Goal: Information Seeking & Learning: Learn about a topic

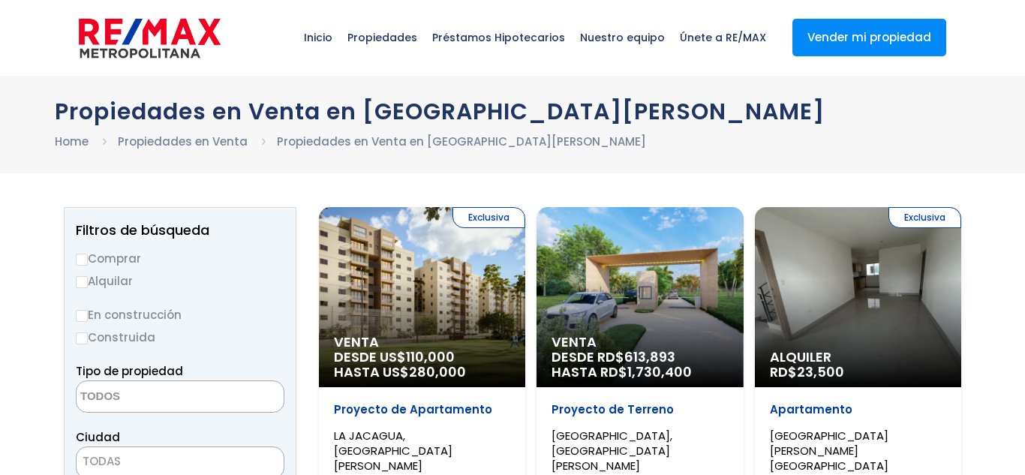
select select
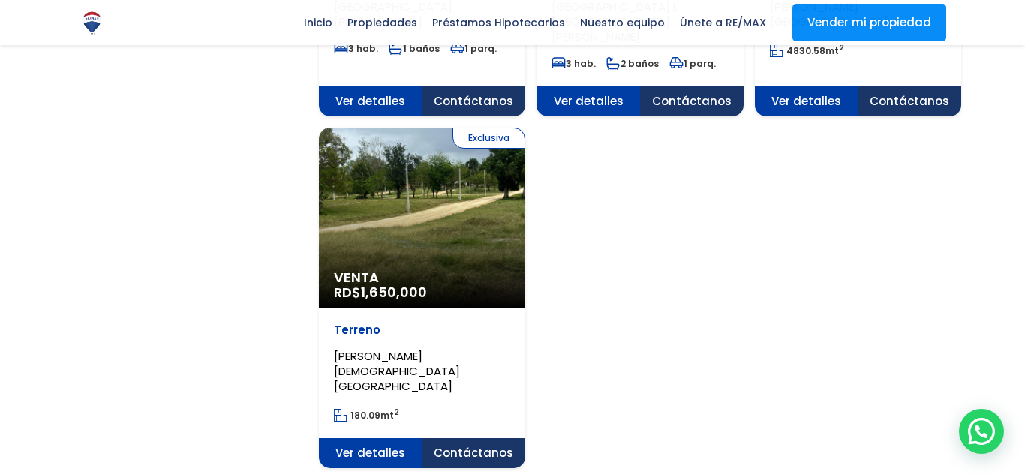
scroll to position [1960, 0]
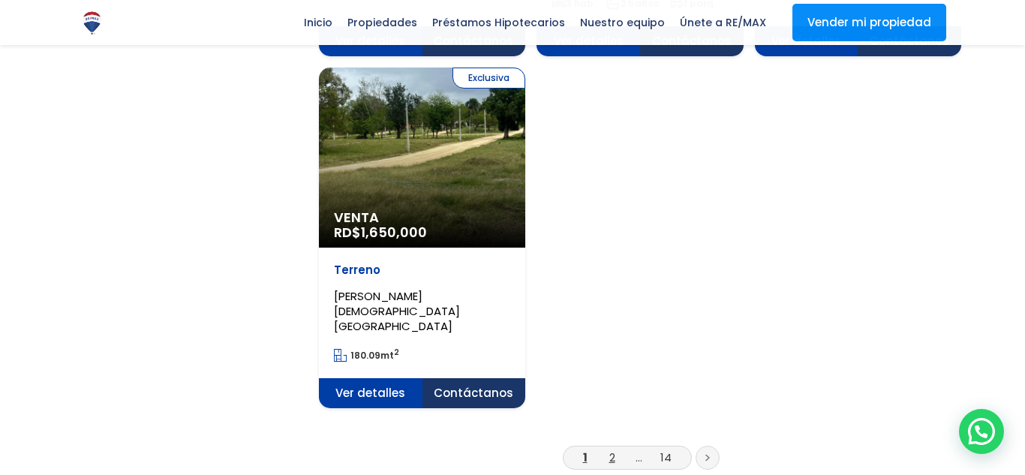
click at [610, 449] on link "2" at bounding box center [612, 457] width 6 height 16
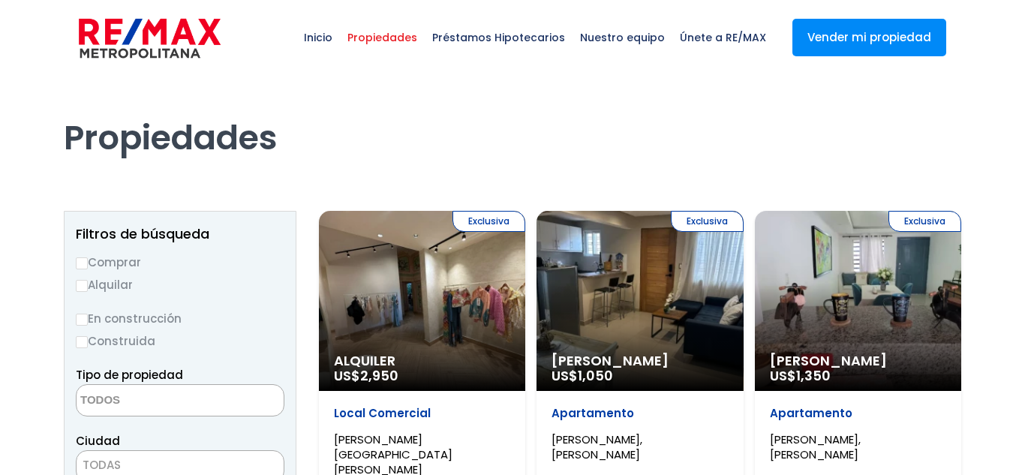
select select
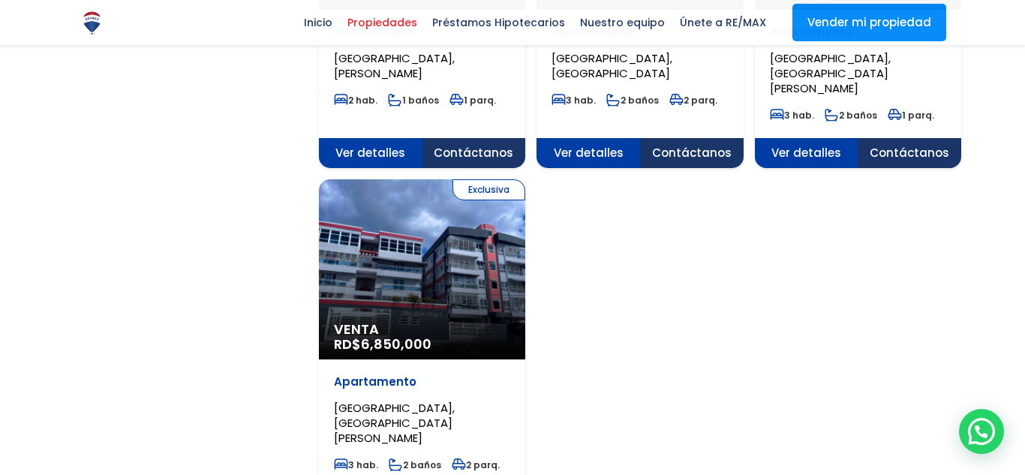
scroll to position [1937, 0]
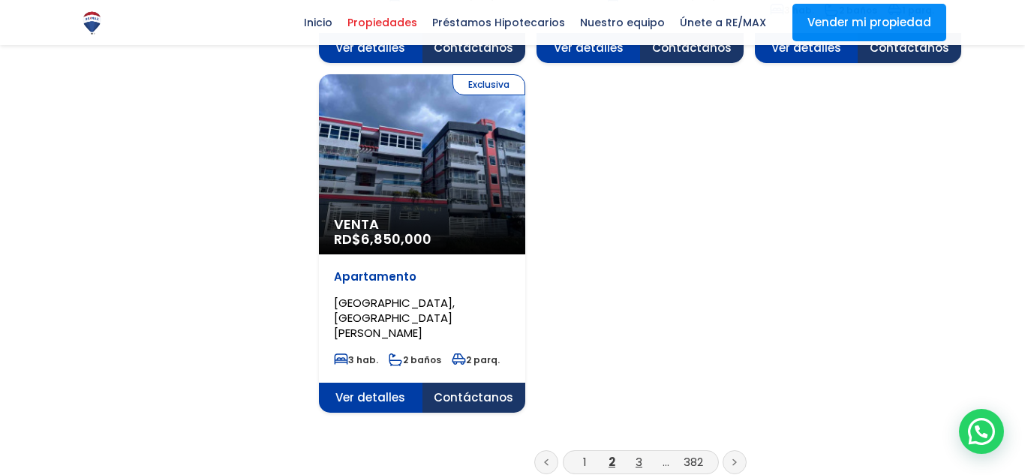
click at [641, 454] on link "3" at bounding box center [638, 462] width 7 height 16
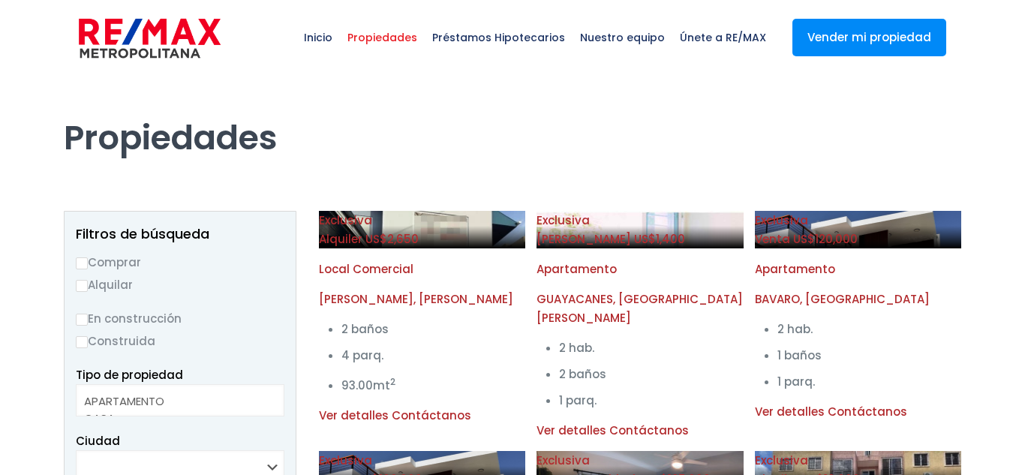
select select
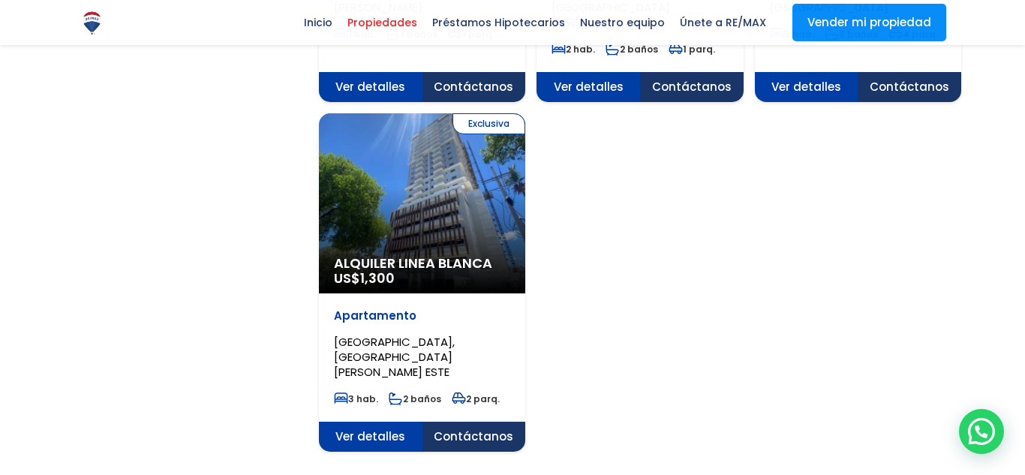
scroll to position [1922, 0]
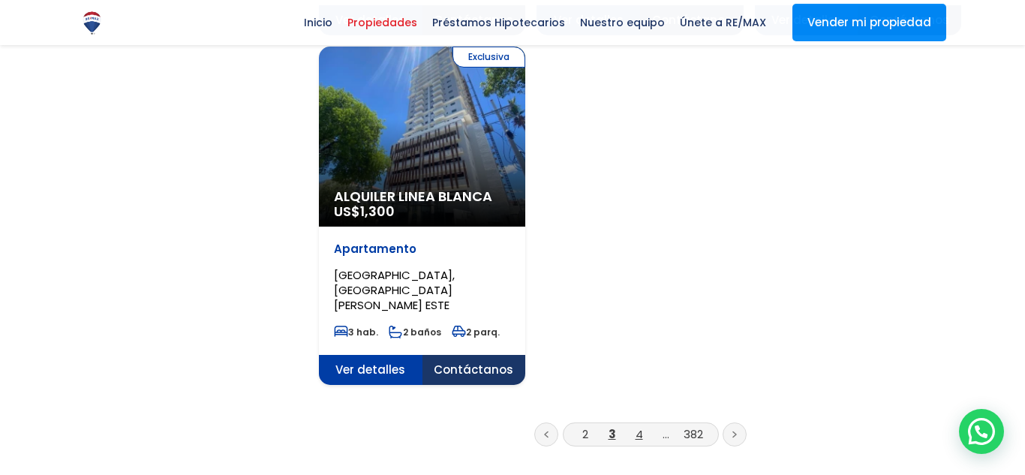
click at [639, 426] on link "4" at bounding box center [639, 434] width 8 height 16
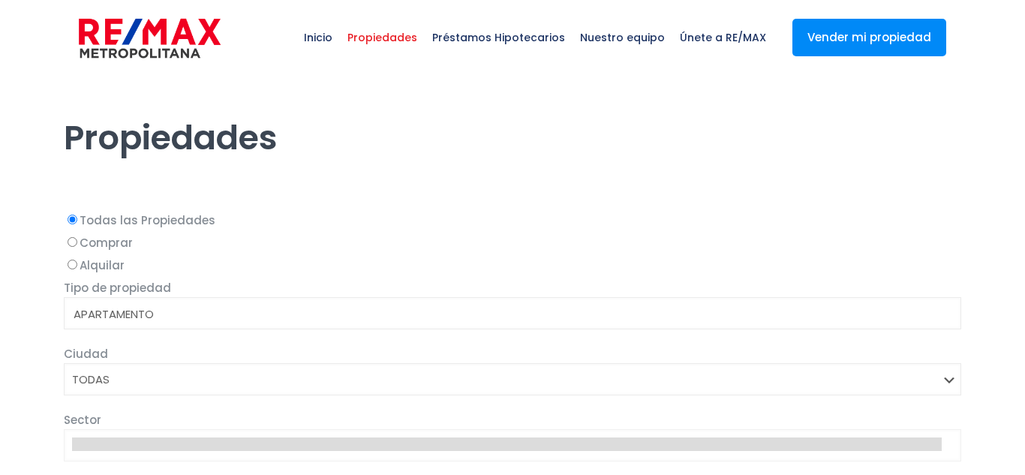
select select
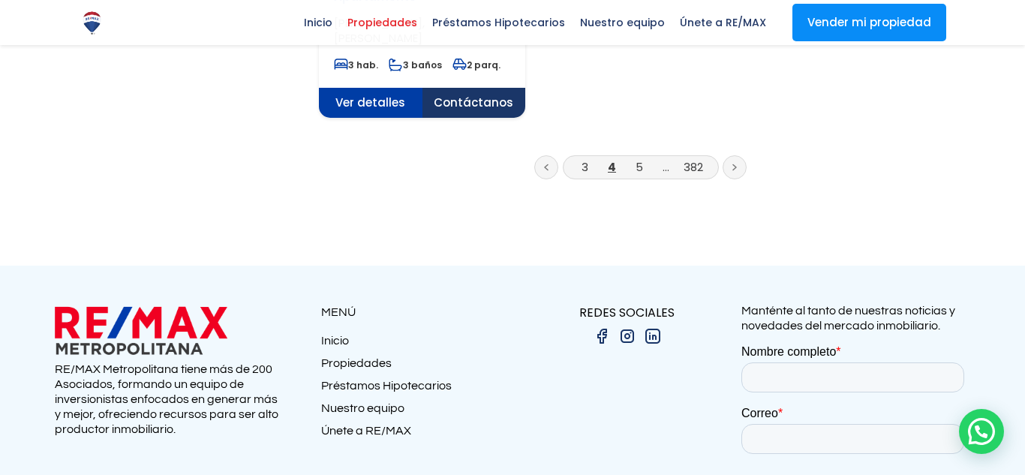
scroll to position [2180, 0]
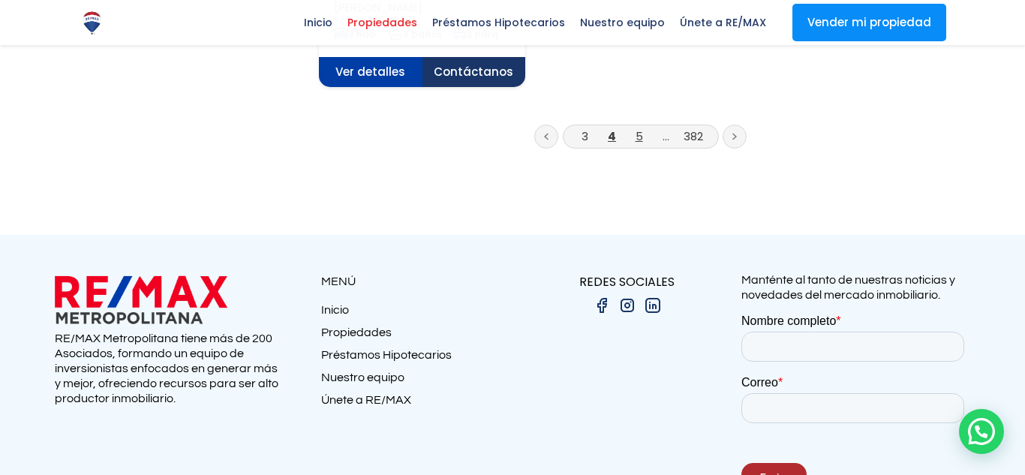
click at [639, 128] on link "5" at bounding box center [639, 136] width 8 height 16
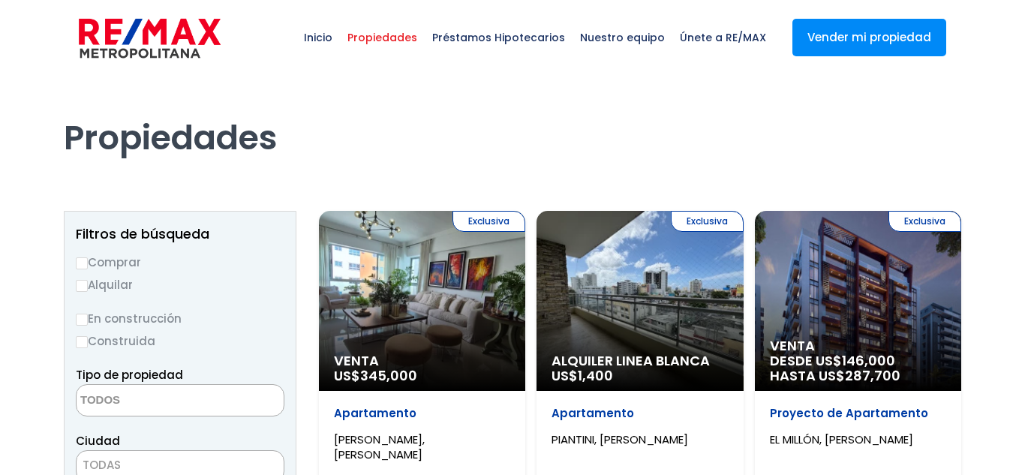
select select
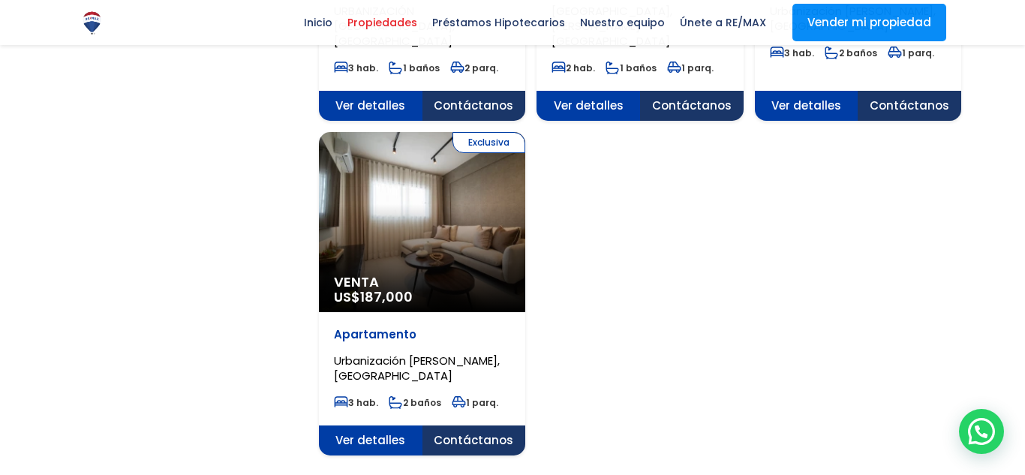
scroll to position [1908, 0]
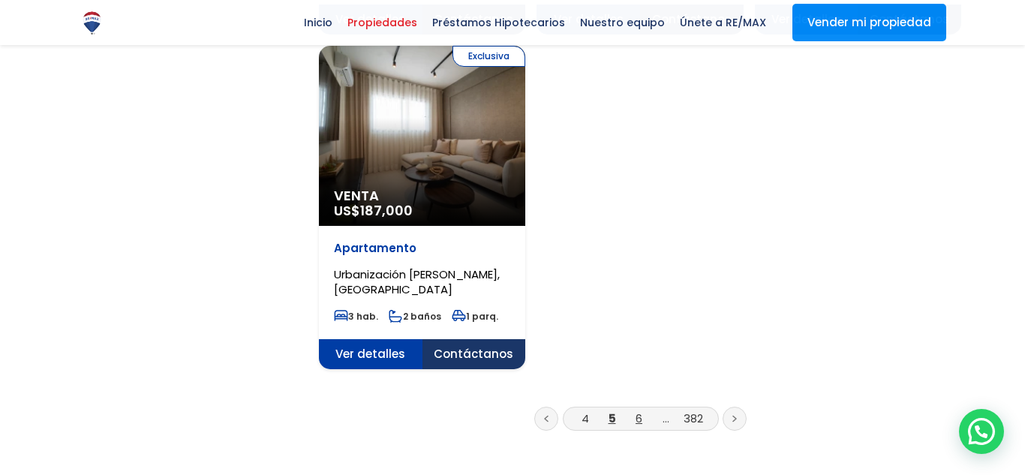
click at [639, 410] on link "6" at bounding box center [638, 418] width 7 height 16
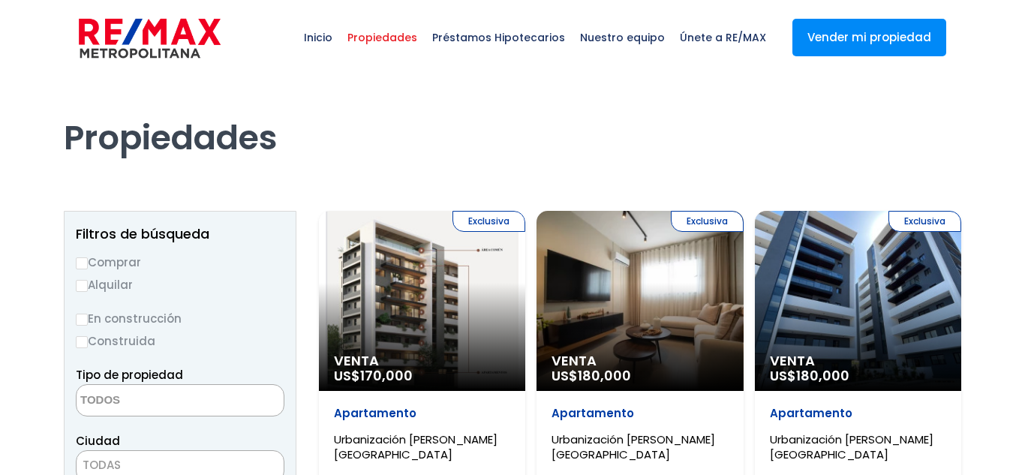
select select
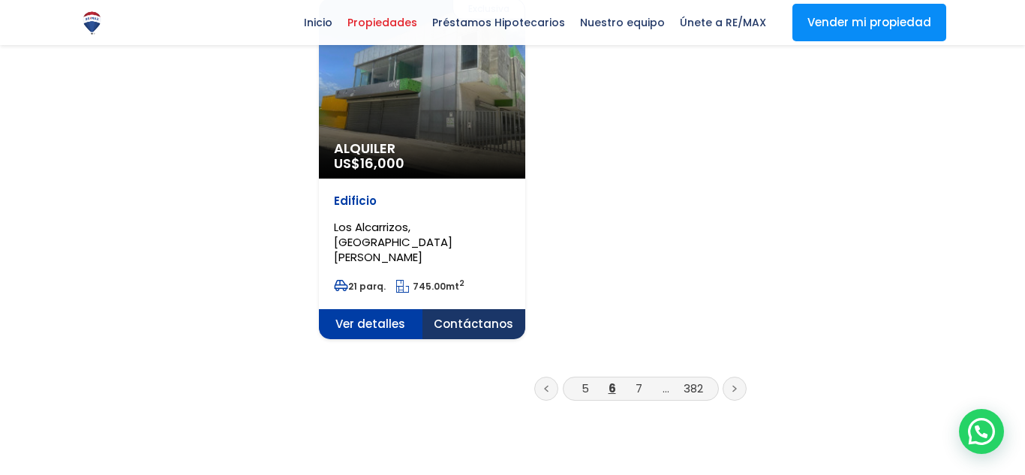
scroll to position [2074, 0]
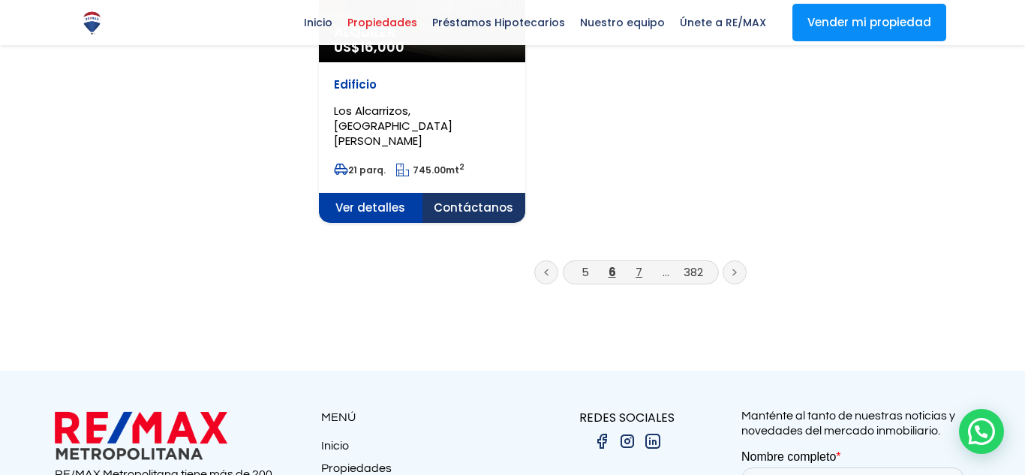
click at [638, 264] on link "7" at bounding box center [638, 272] width 7 height 16
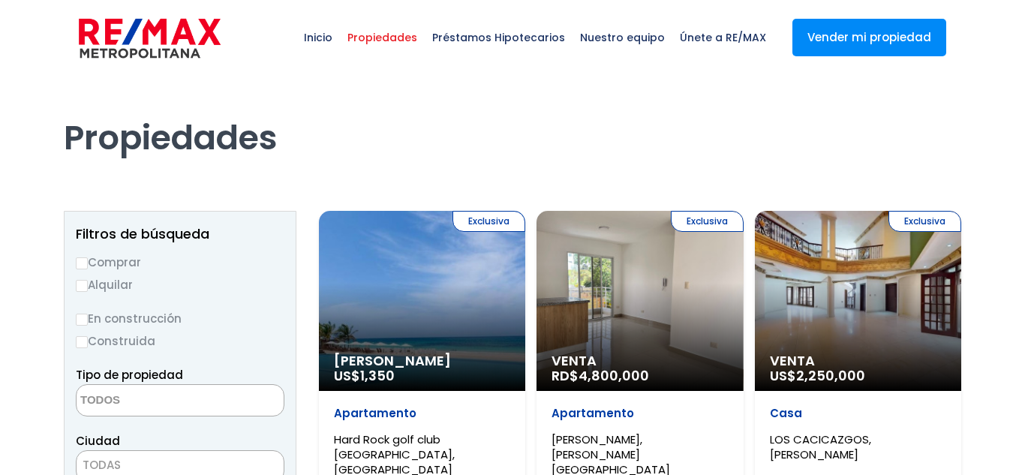
select select
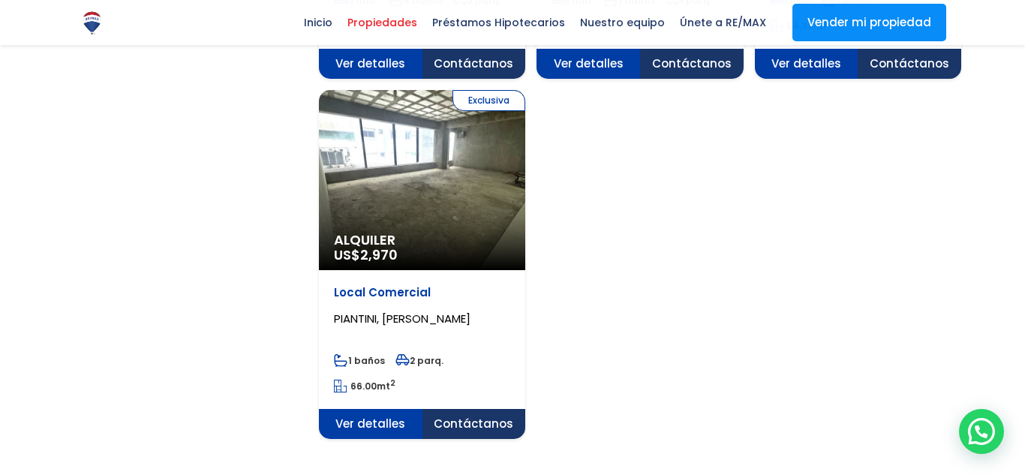
scroll to position [1891, 0]
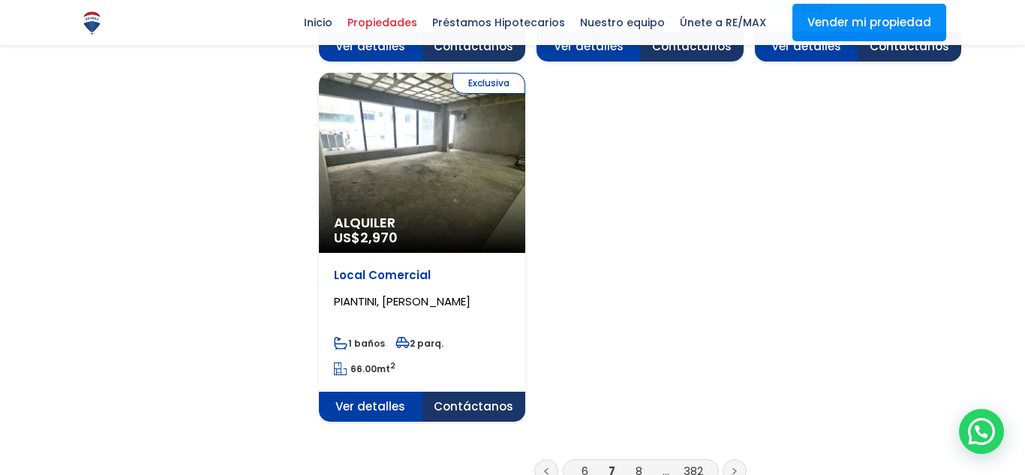
click at [638, 463] on link "8" at bounding box center [638, 471] width 7 height 16
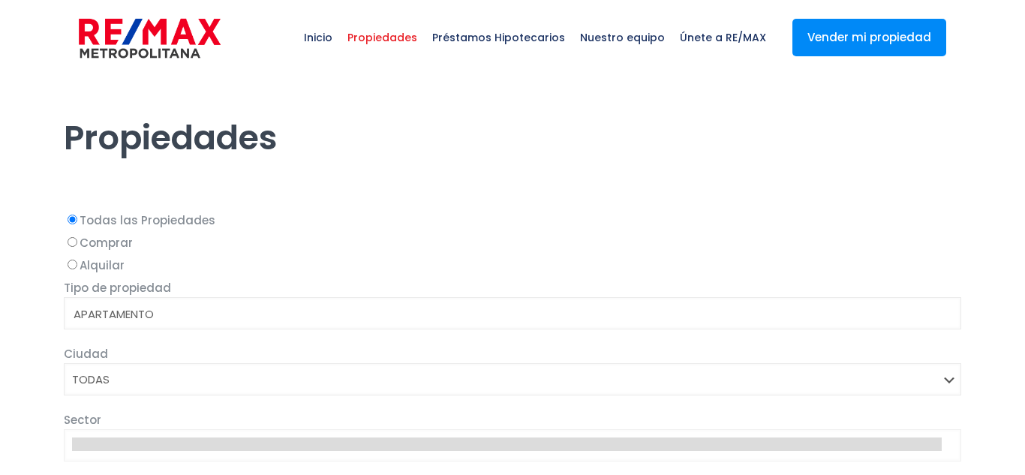
select select
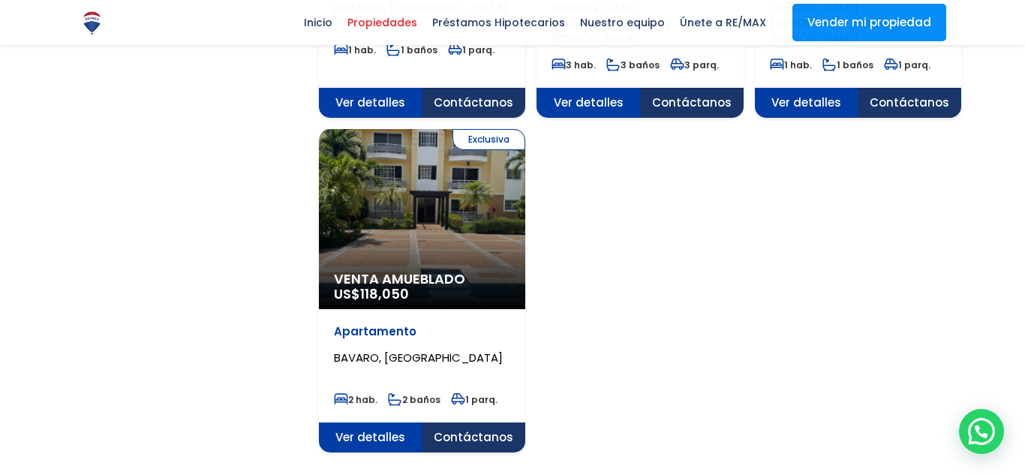
scroll to position [1867, 0]
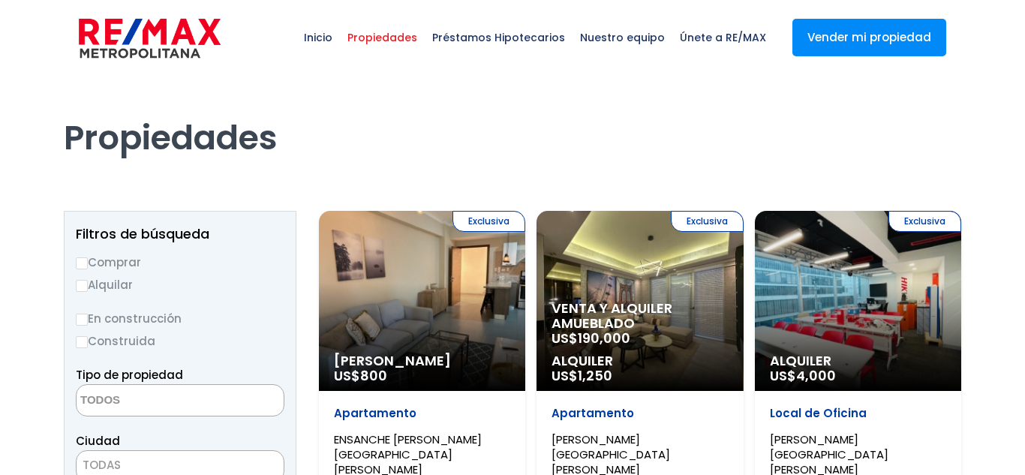
select select
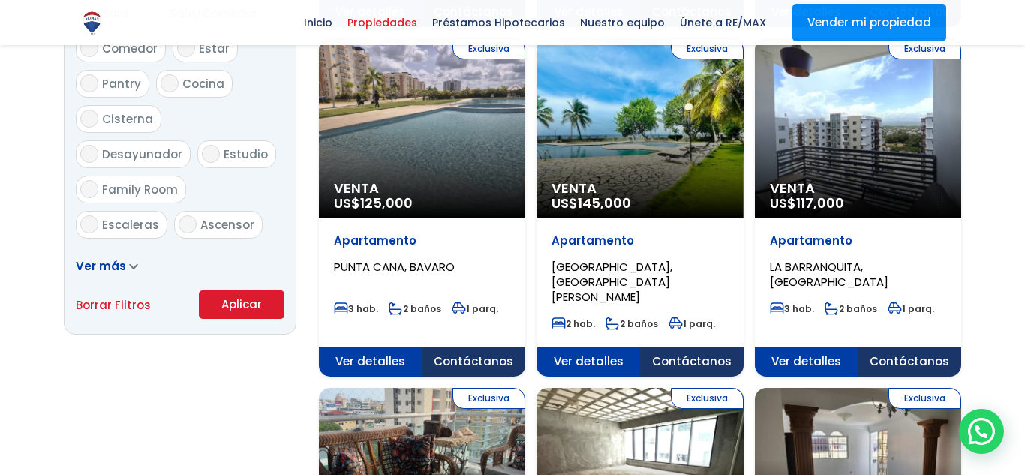
scroll to position [908, 0]
